Goal: Task Accomplishment & Management: Manage account settings

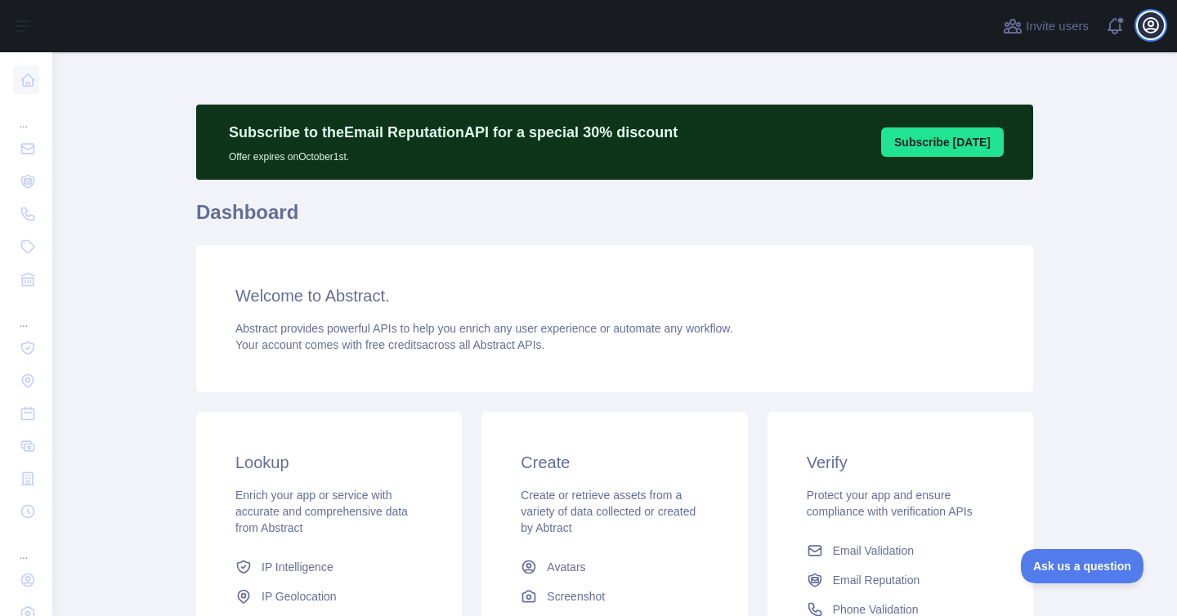
click at [1154, 30] on icon "button" at bounding box center [1151, 26] width 20 height 20
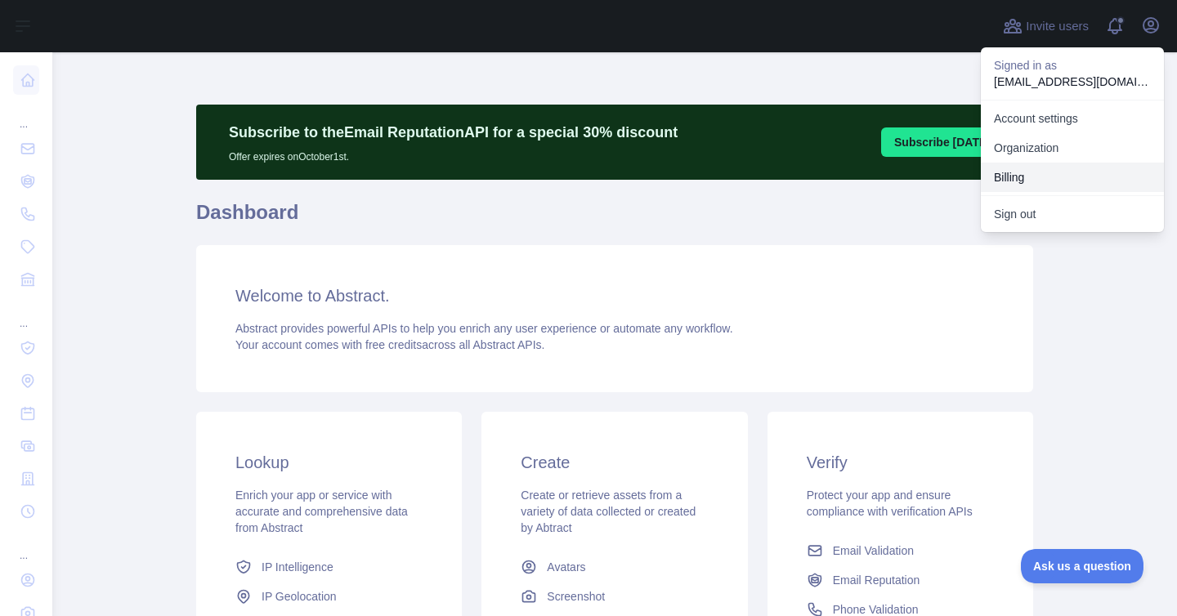
click at [1012, 178] on button "Billing" at bounding box center [1072, 177] width 183 height 29
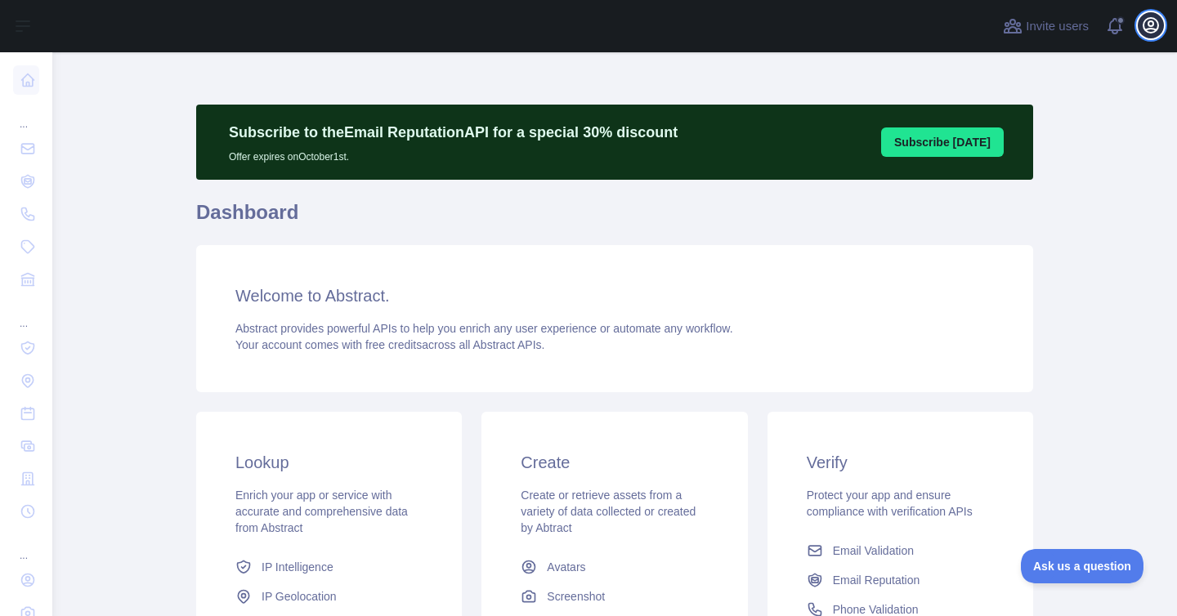
click at [1150, 34] on icon "button" at bounding box center [1151, 26] width 20 height 20
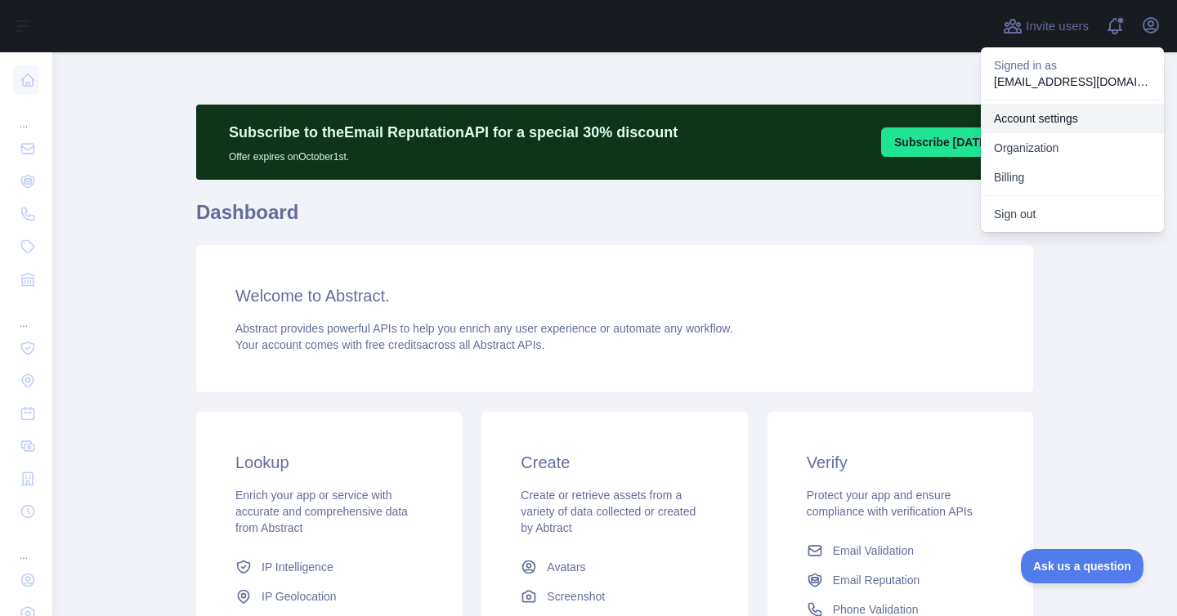
click at [1058, 113] on link "Account settings" at bounding box center [1072, 118] width 183 height 29
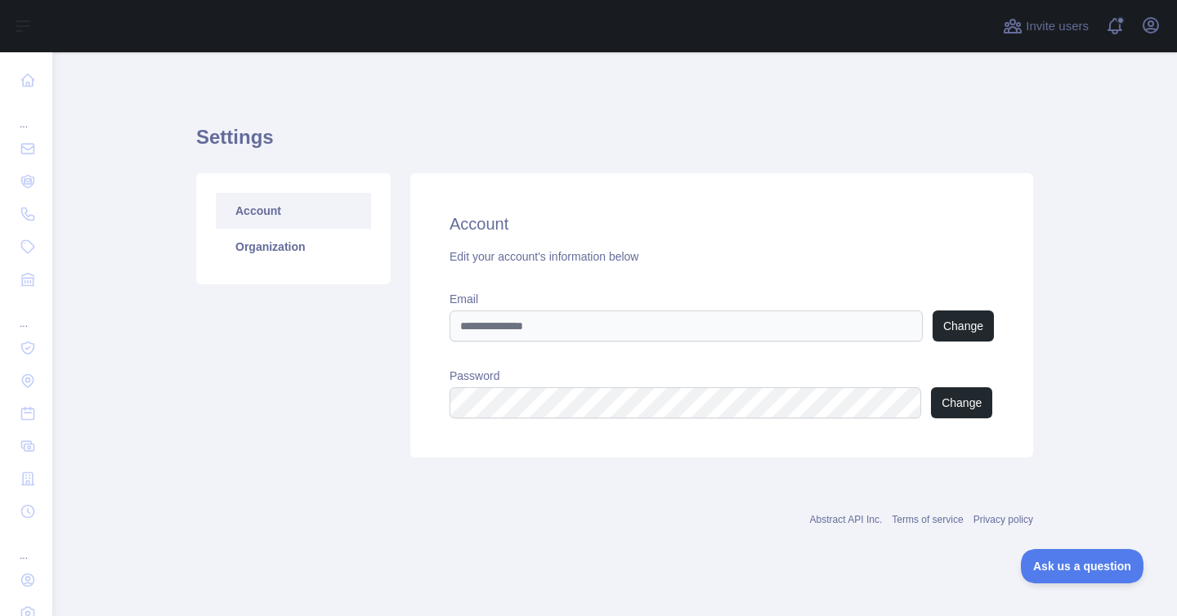
click at [1159, 37] on div "Open user menu" at bounding box center [1151, 26] width 26 height 29
click at [1159, 27] on icon "button" at bounding box center [1151, 26] width 20 height 20
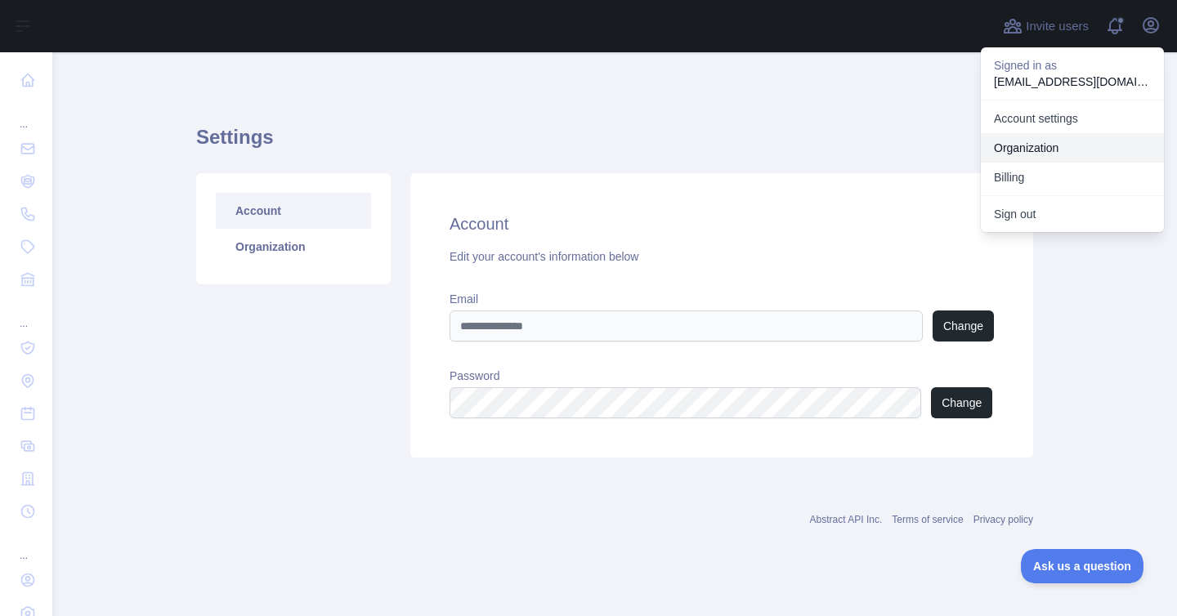
click at [1016, 152] on link "Organization" at bounding box center [1072, 147] width 183 height 29
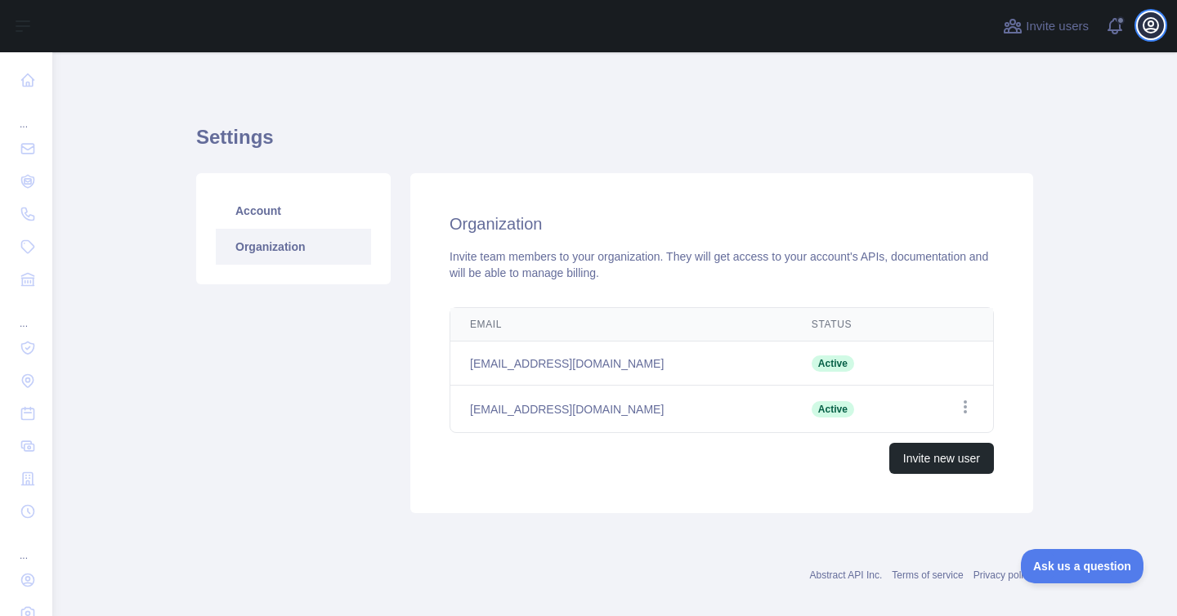
click at [1158, 29] on icon "button" at bounding box center [1151, 26] width 20 height 20
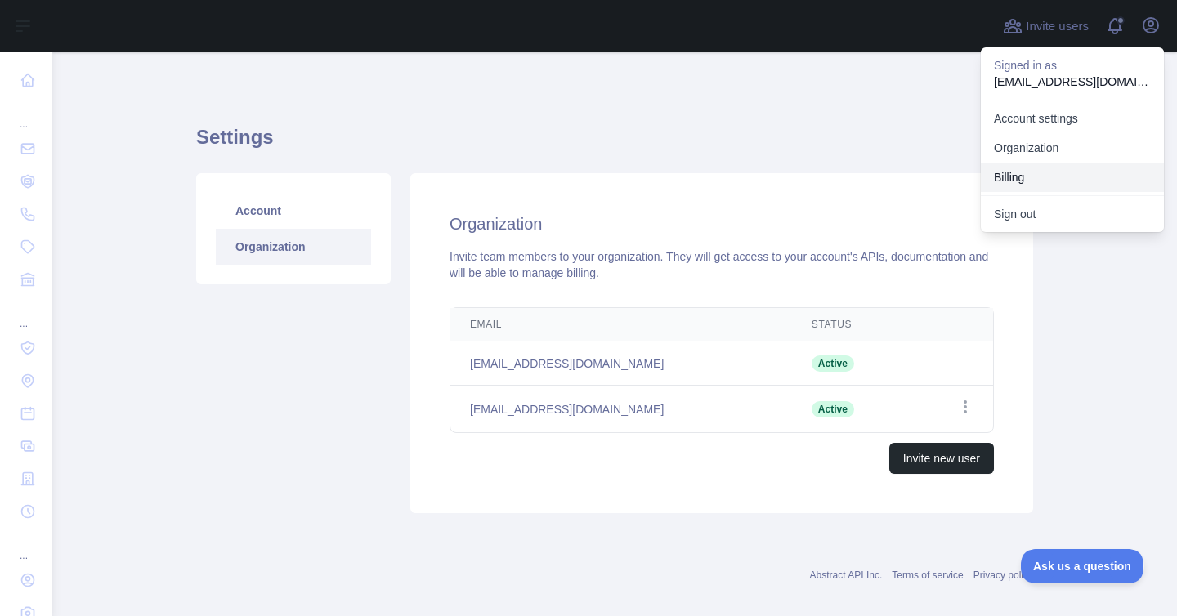
click at [1008, 177] on button "Billing" at bounding box center [1072, 177] width 183 height 29
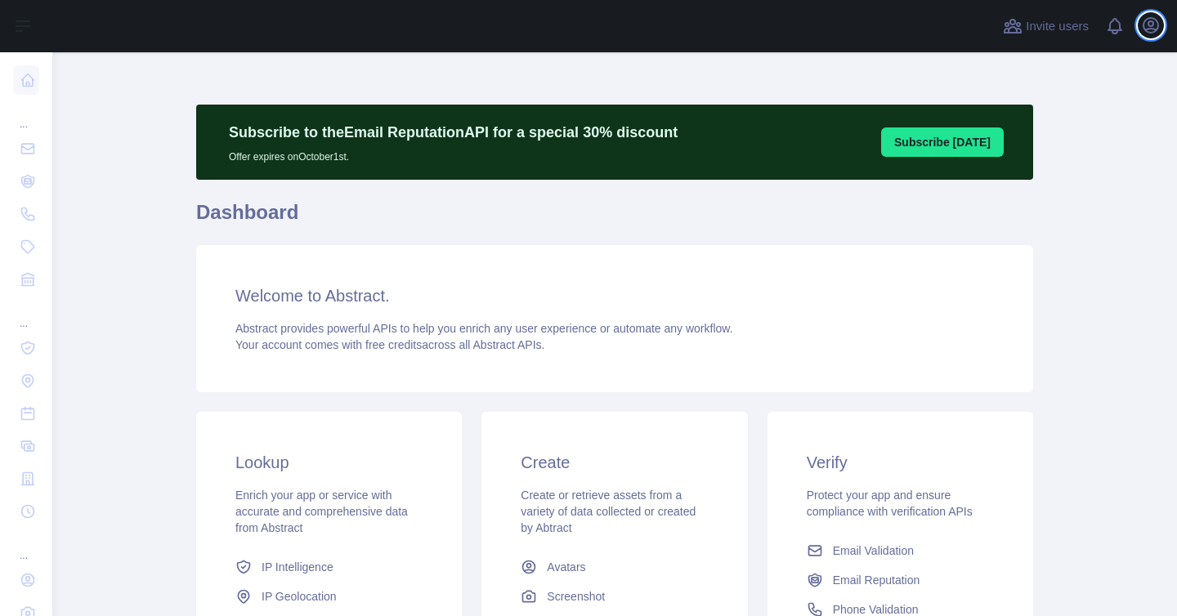
click at [1161, 27] on button "Open user menu" at bounding box center [1151, 25] width 26 height 26
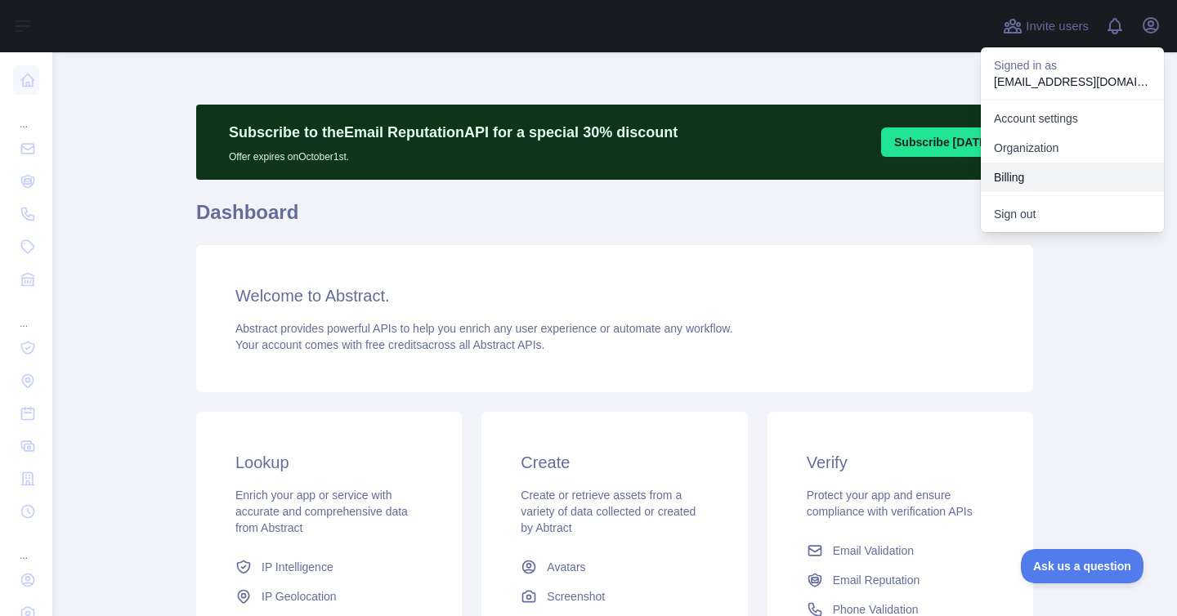
click at [1011, 174] on button "Billing" at bounding box center [1072, 177] width 183 height 29
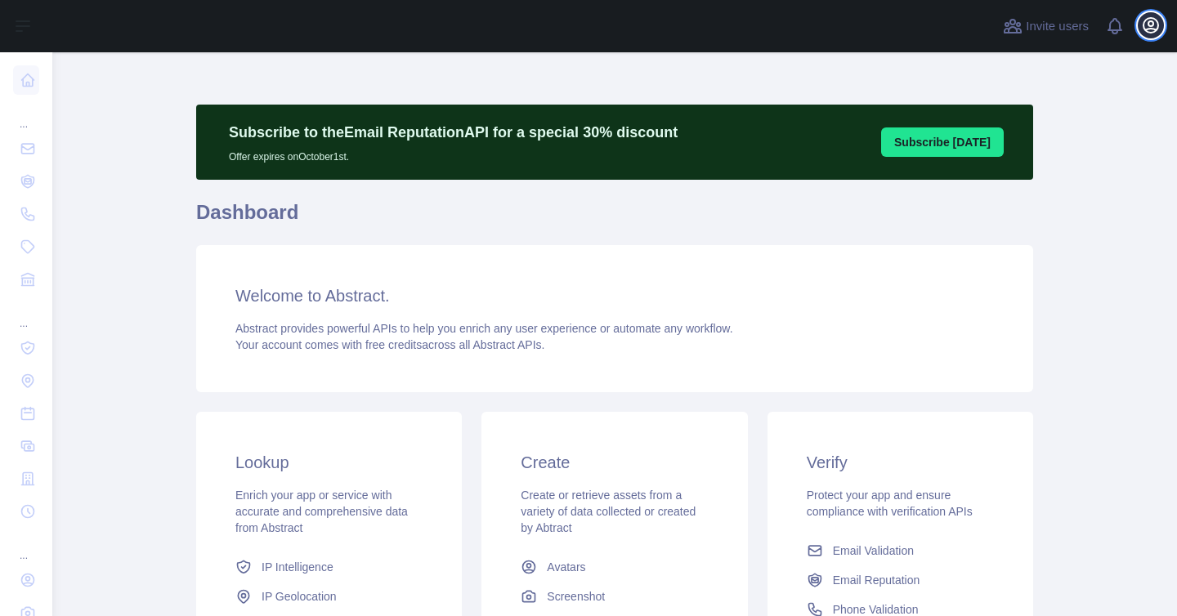
click at [1152, 29] on icon "button" at bounding box center [1151, 26] width 20 height 20
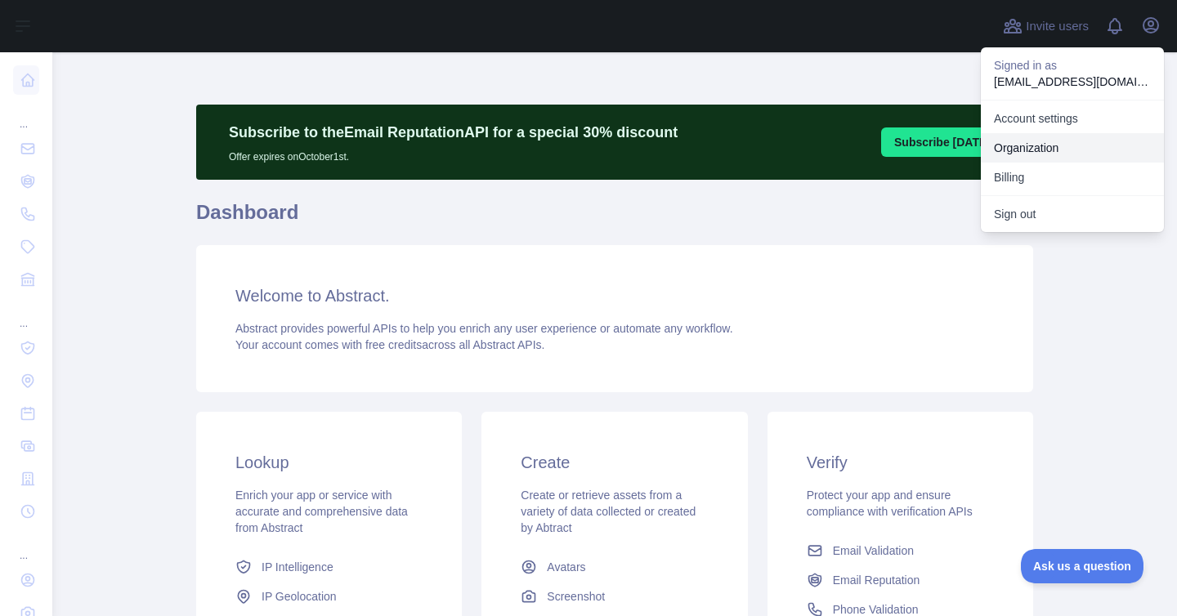
click at [1052, 142] on link "Organization" at bounding box center [1072, 147] width 183 height 29
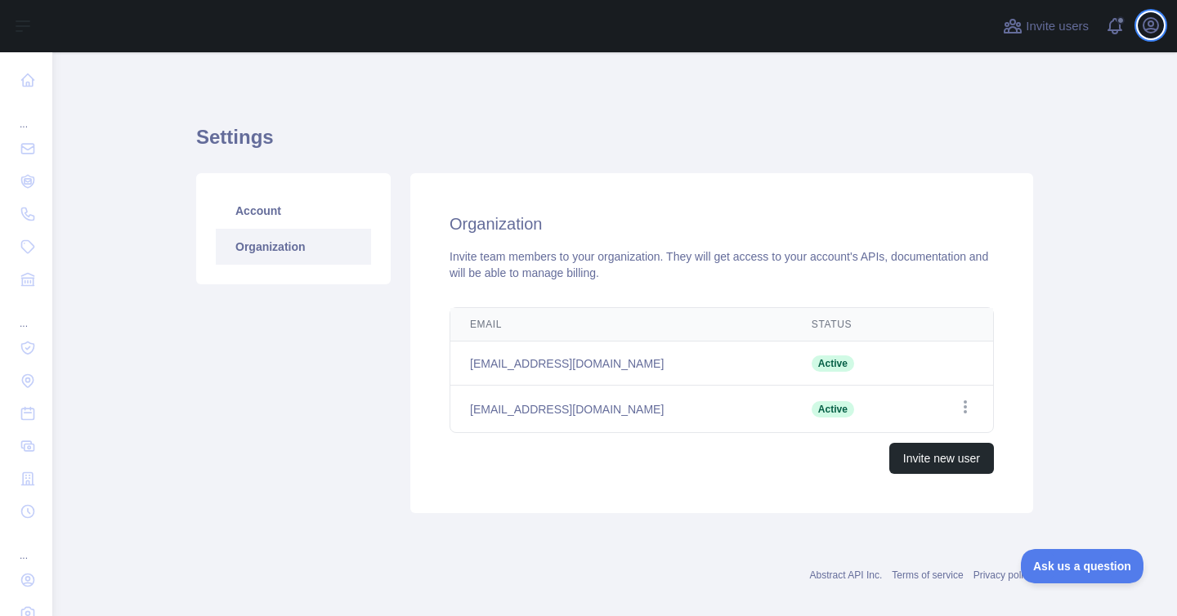
scroll to position [17, 0]
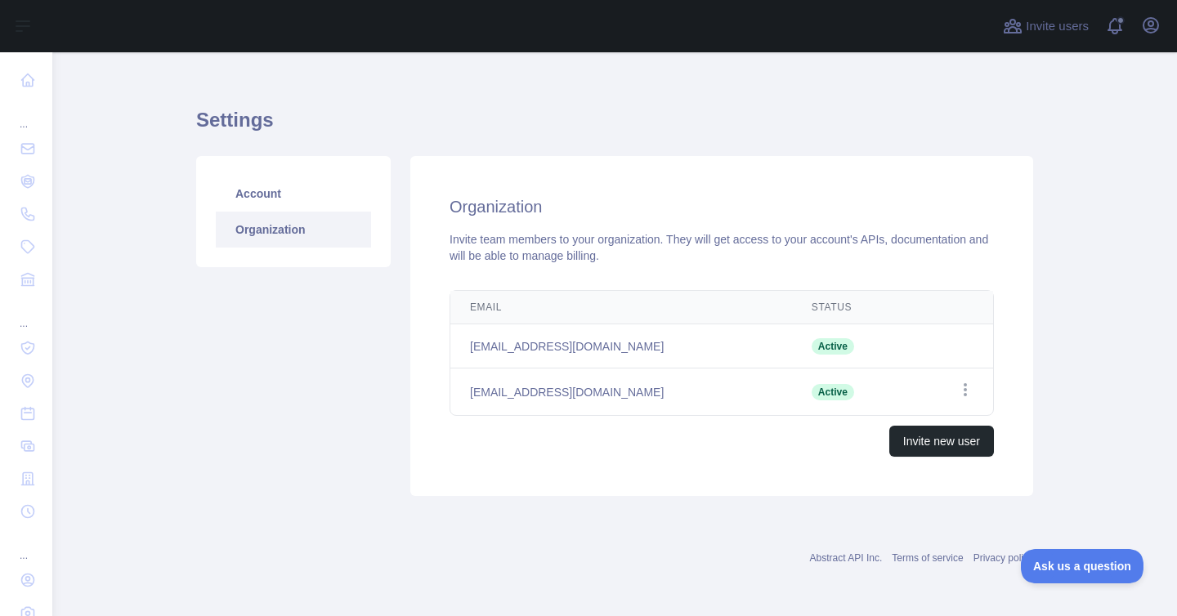
click at [297, 228] on link "Organization" at bounding box center [293, 230] width 155 height 36
click at [1117, 26] on span at bounding box center [1121, 26] width 33 height 52
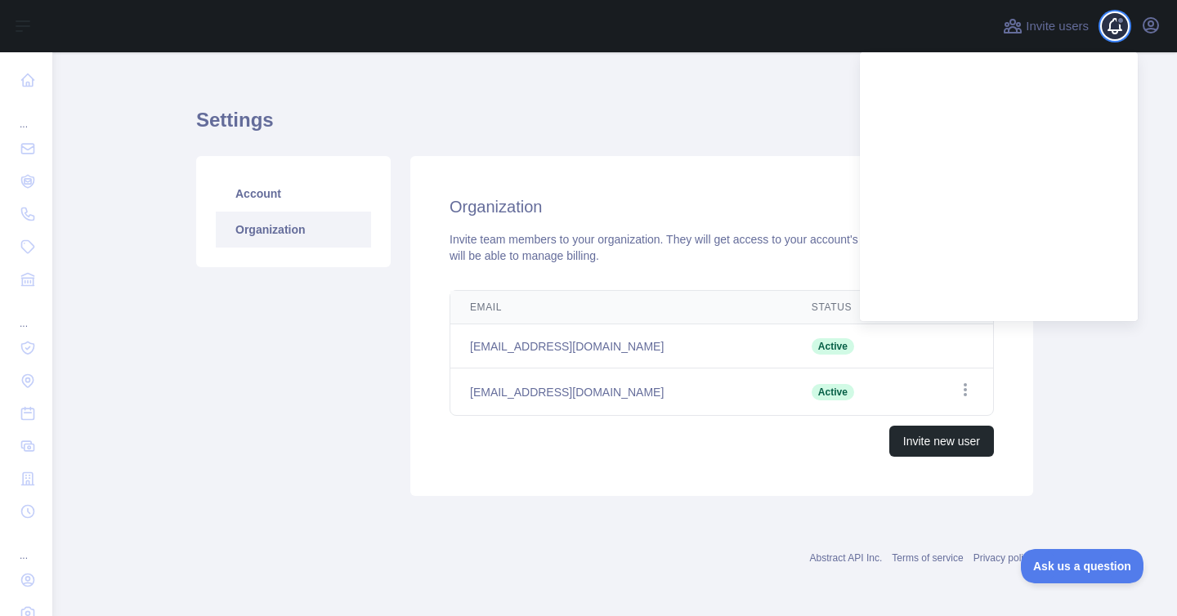
click at [1117, 26] on span at bounding box center [1121, 26] width 33 height 52
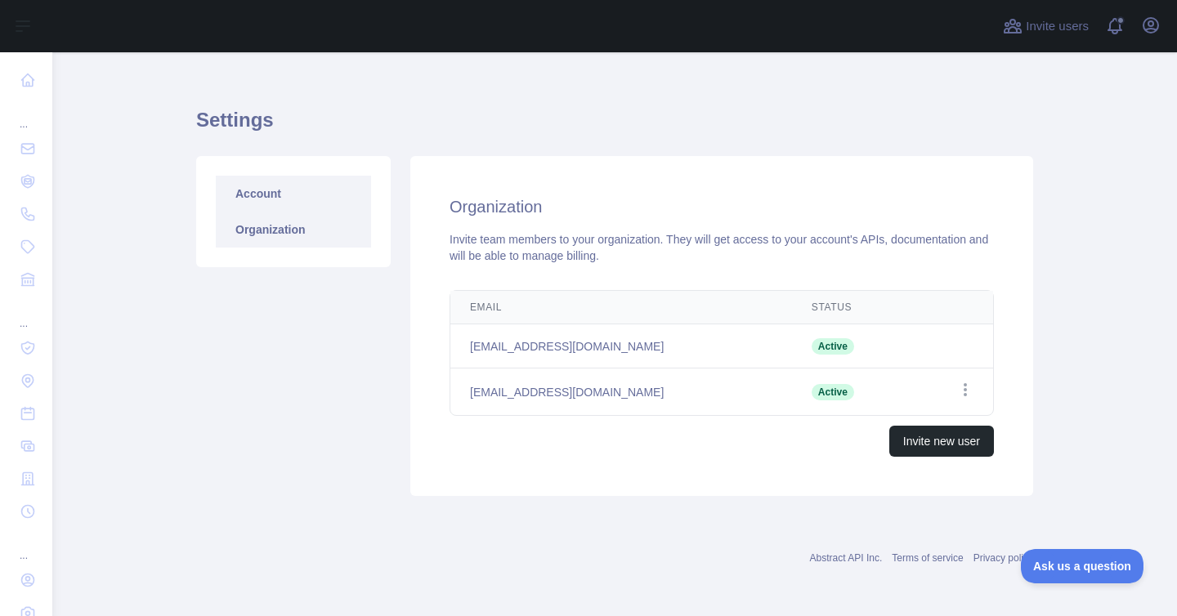
click at [259, 194] on link "Account" at bounding box center [293, 194] width 155 height 36
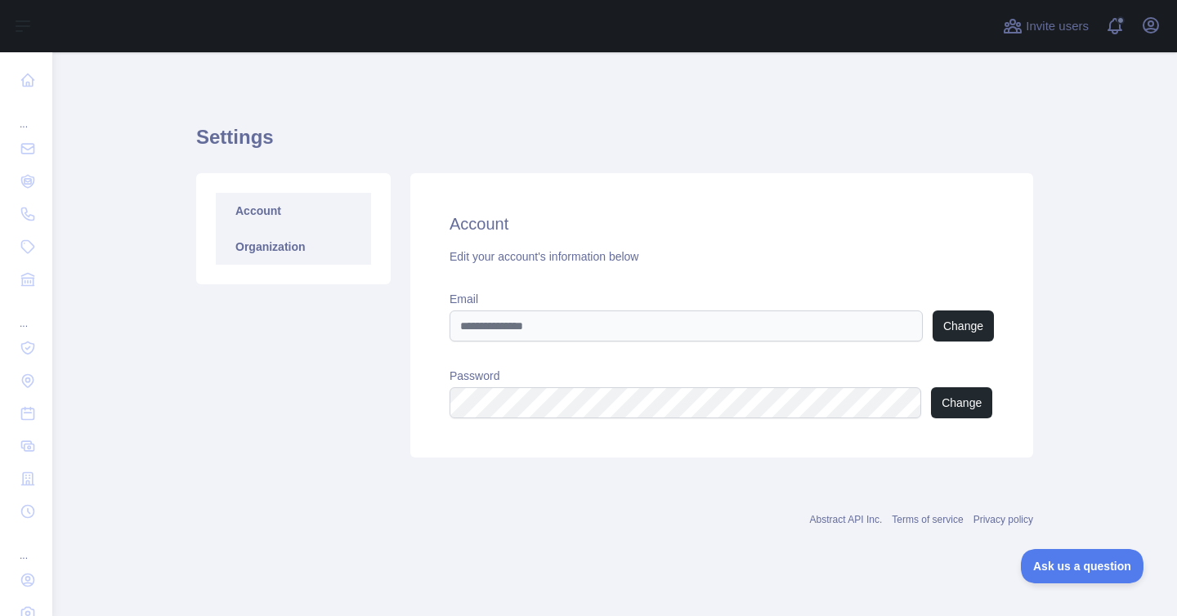
click at [258, 243] on link "Organization" at bounding box center [293, 247] width 155 height 36
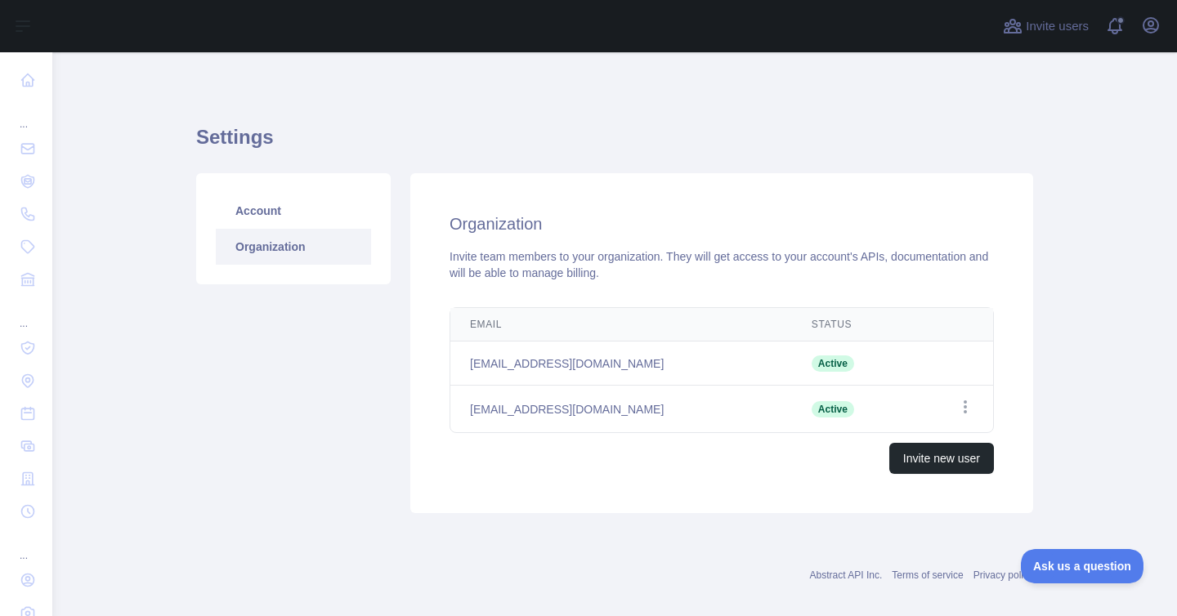
scroll to position [17, 0]
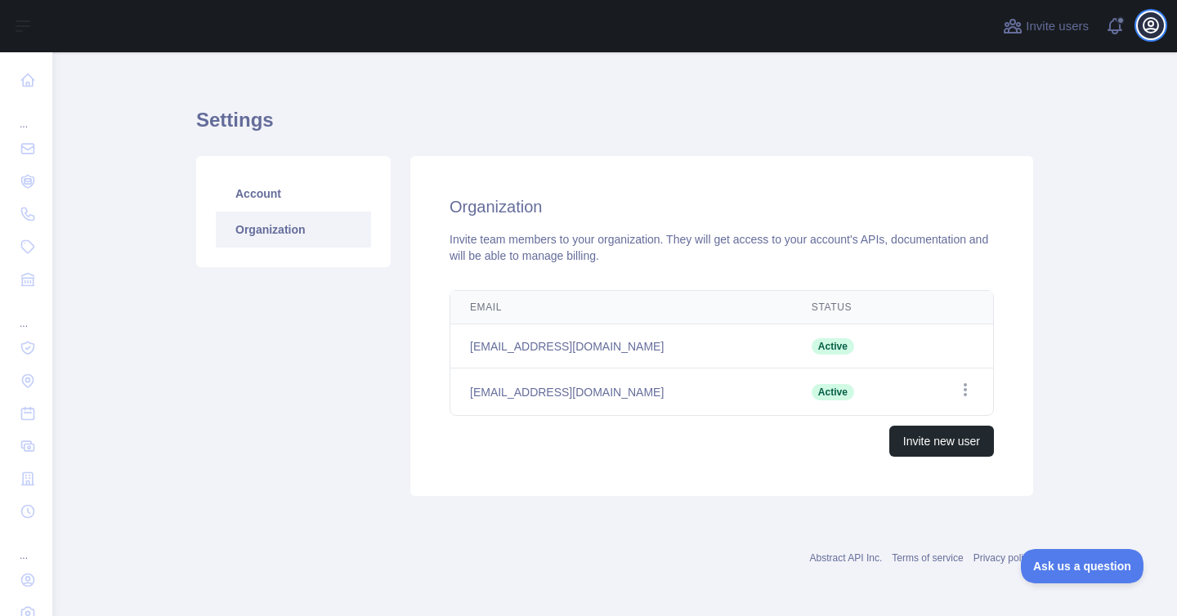
click at [1141, 31] on icon "button" at bounding box center [1151, 26] width 20 height 20
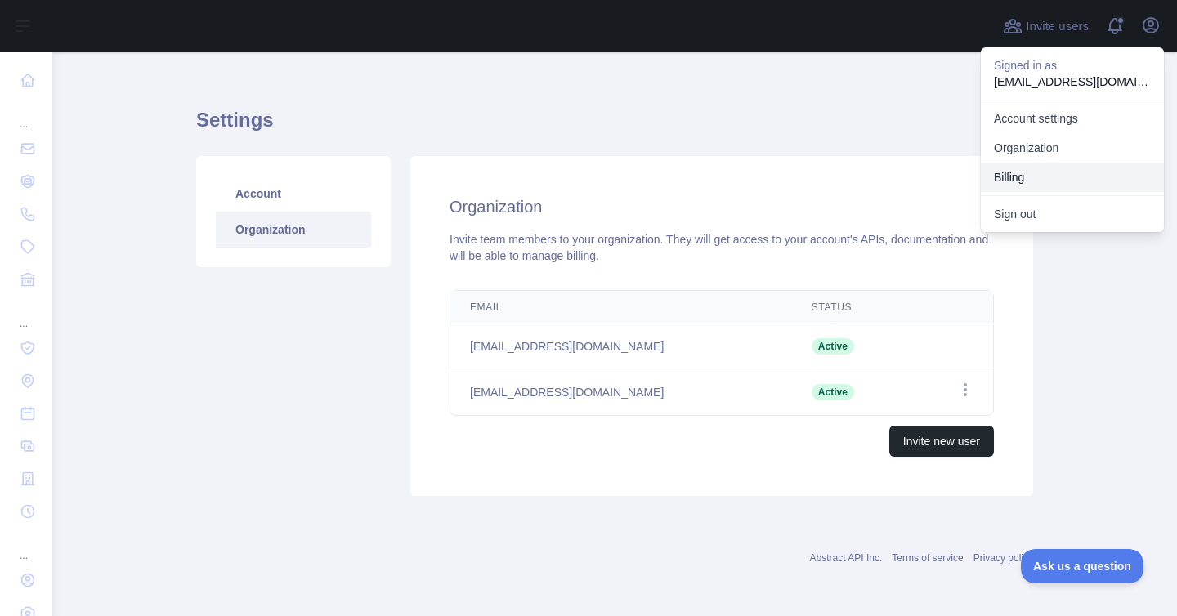
click at [1020, 182] on button "Billing" at bounding box center [1072, 177] width 183 height 29
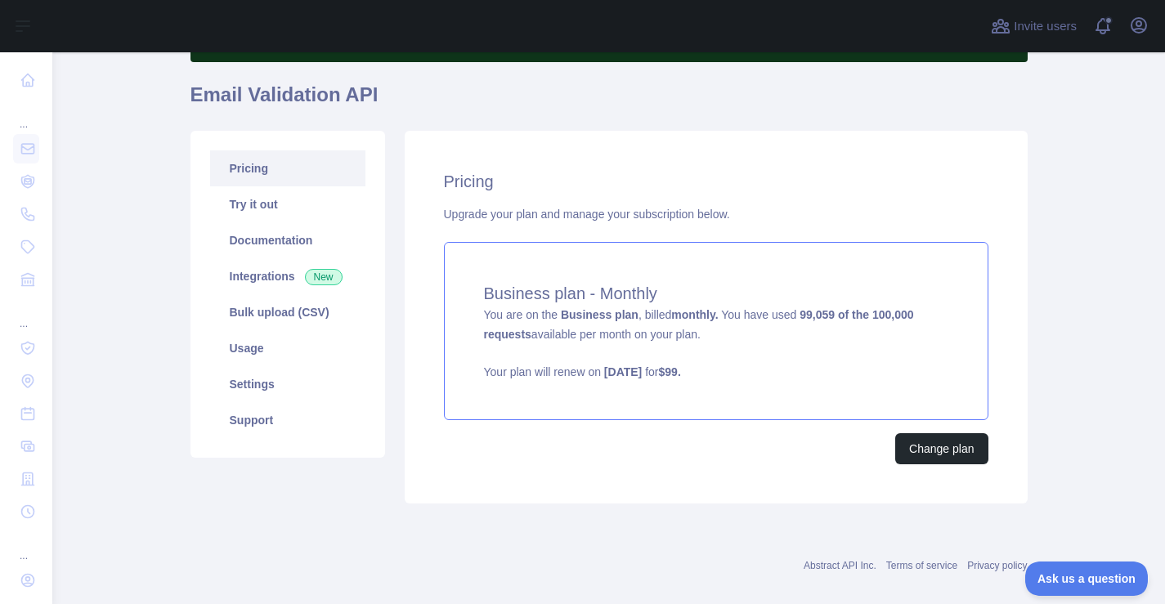
scroll to position [123, 0]
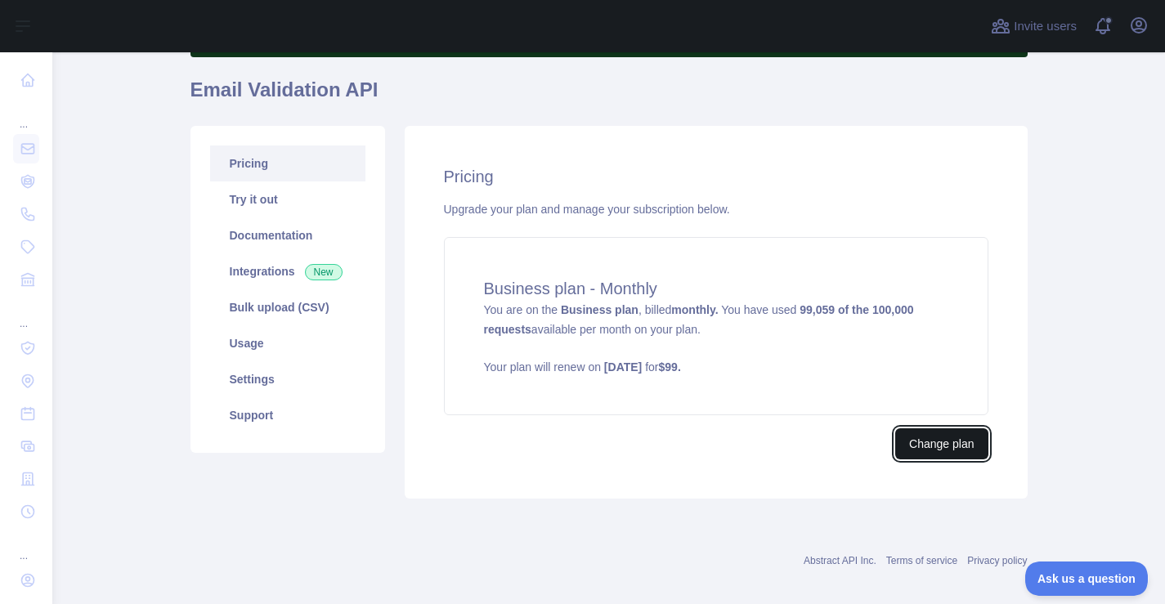
click at [924, 442] on button "Change plan" at bounding box center [941, 443] width 92 height 31
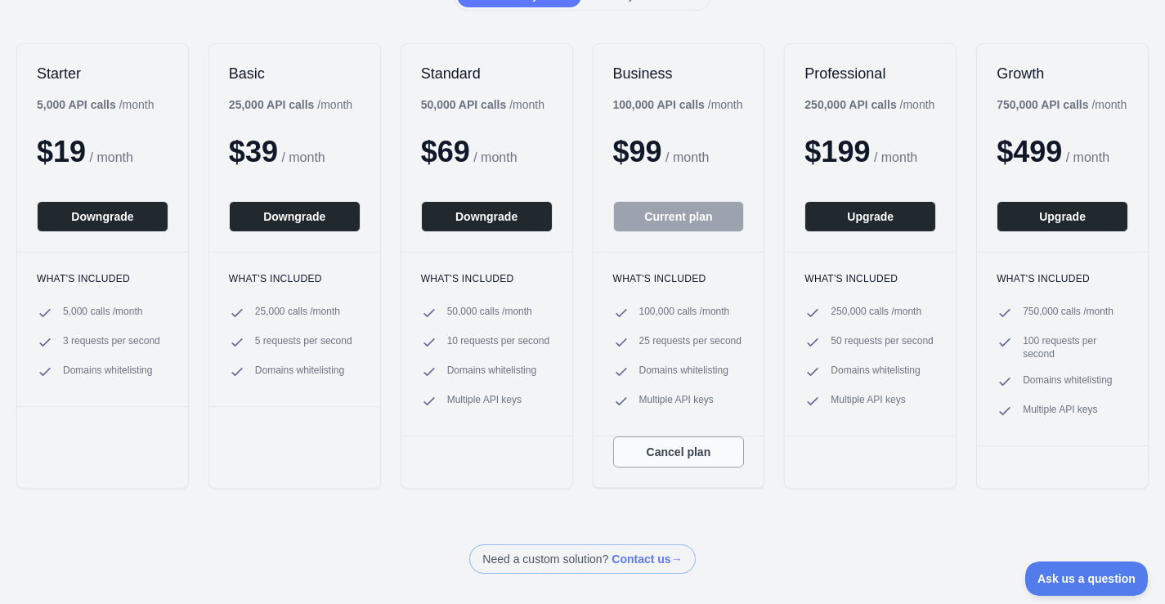
scroll to position [204, 0]
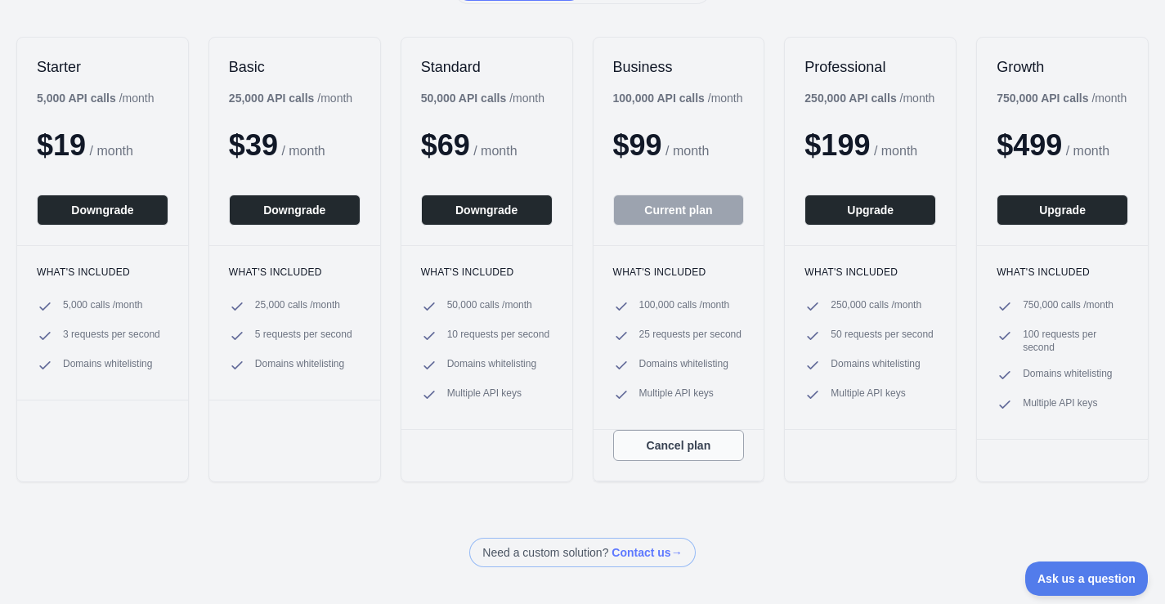
click at [663, 451] on button "Cancel plan" at bounding box center [679, 445] width 132 height 31
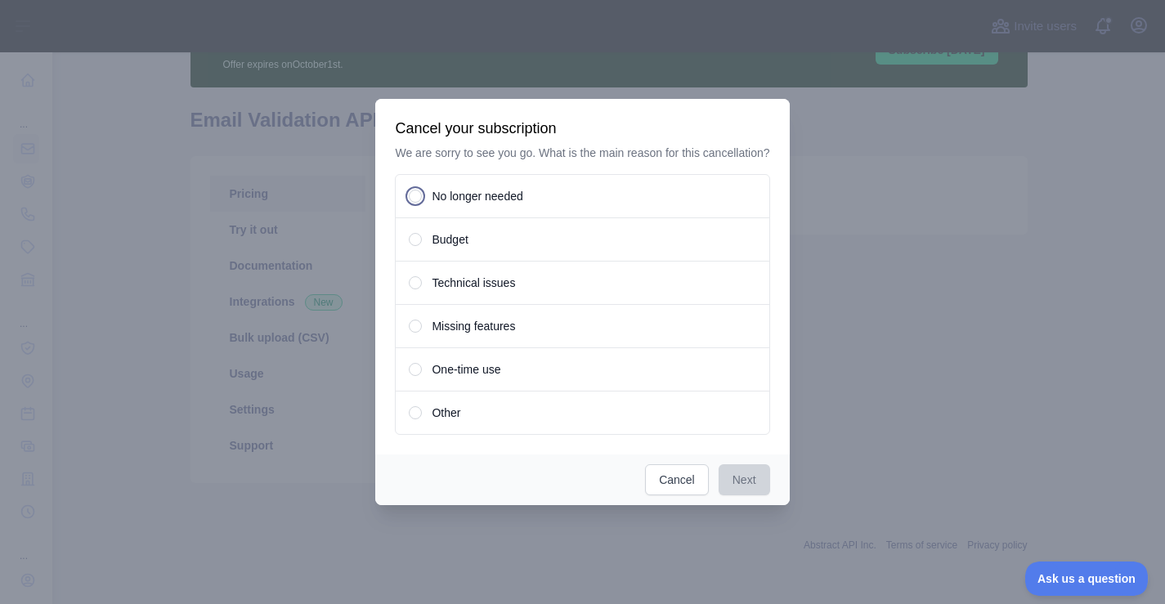
click at [463, 201] on span "No longer needed" at bounding box center [477, 196] width 91 height 16
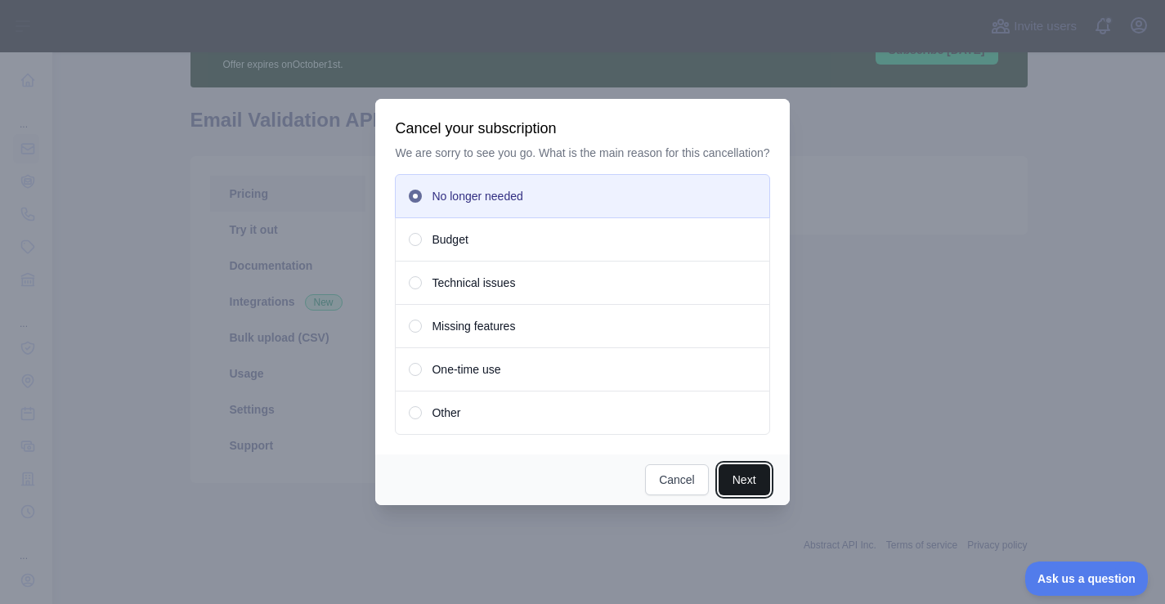
click at [738, 488] on button "Next" at bounding box center [745, 479] width 52 height 31
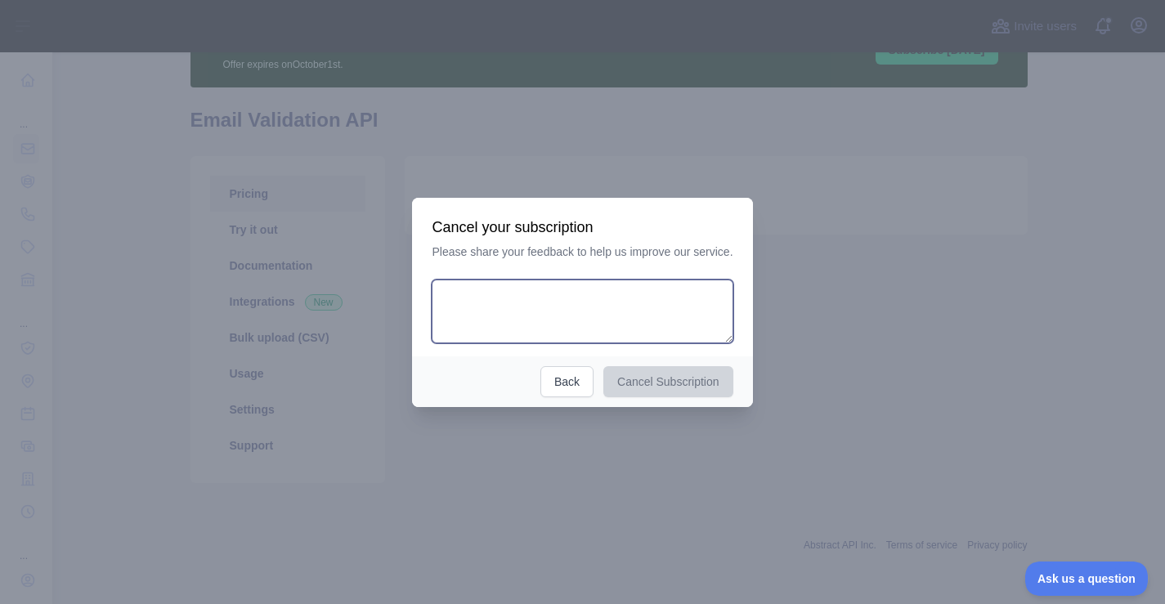
click at [609, 307] on textarea at bounding box center [582, 312] width 301 height 64
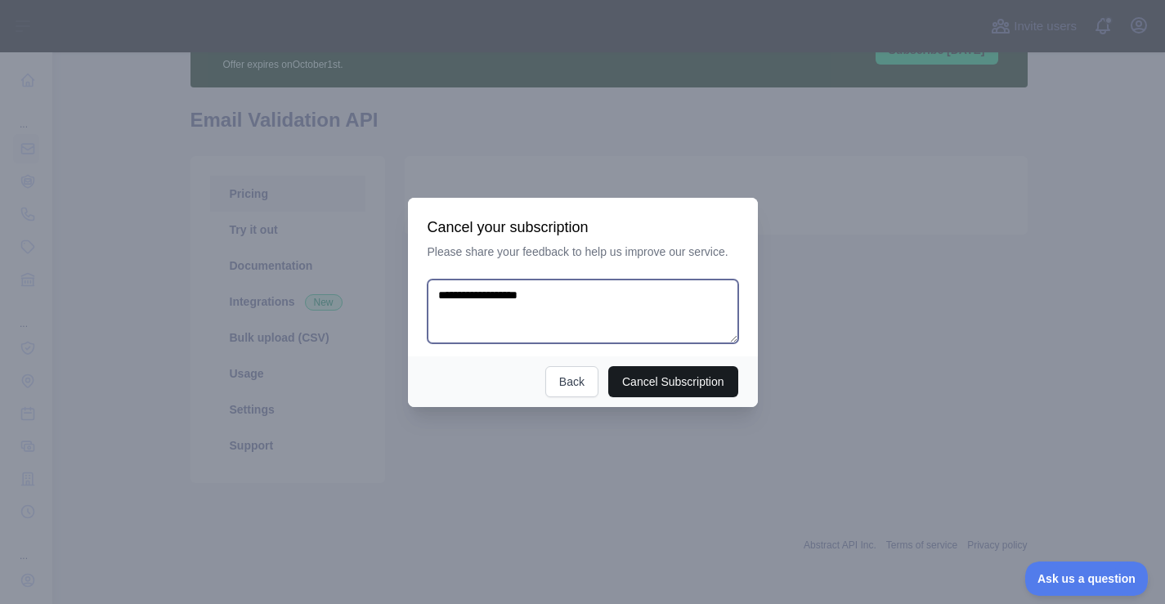
type textarea "**********"
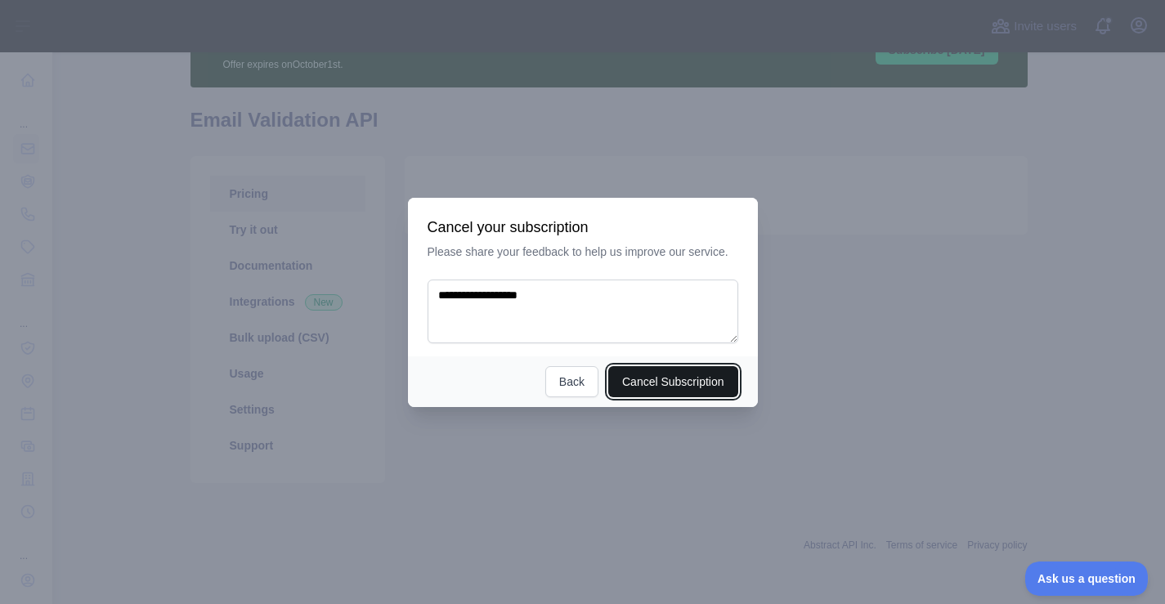
click at [652, 379] on button "Cancel Subscription" at bounding box center [673, 381] width 130 height 31
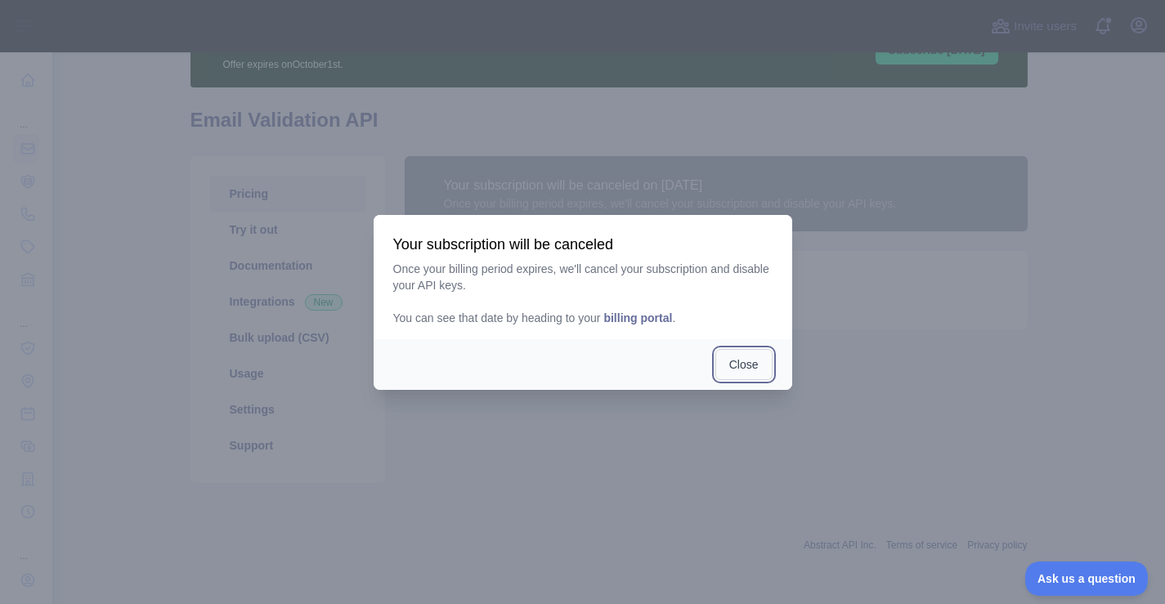
click at [738, 363] on button "Close" at bounding box center [743, 364] width 57 height 31
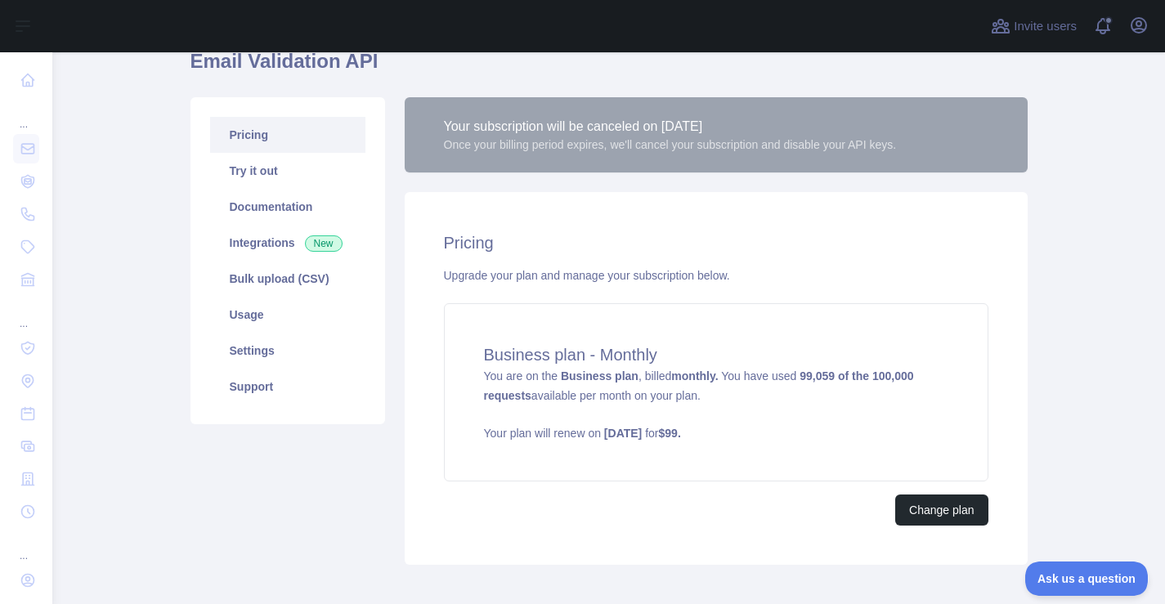
scroll to position [150, 0]
